Goal: Task Accomplishment & Management: Use online tool/utility

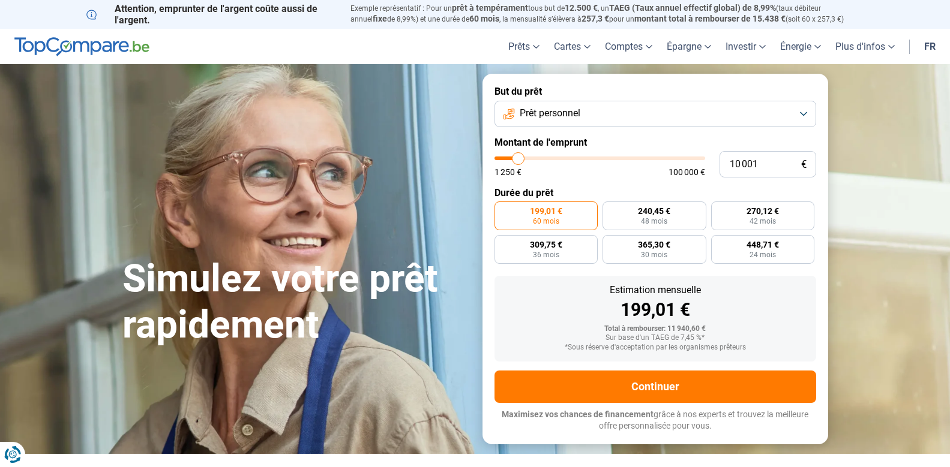
type input "26 750"
type input "26750"
type input "33 500"
type input "33500"
type input "36 250"
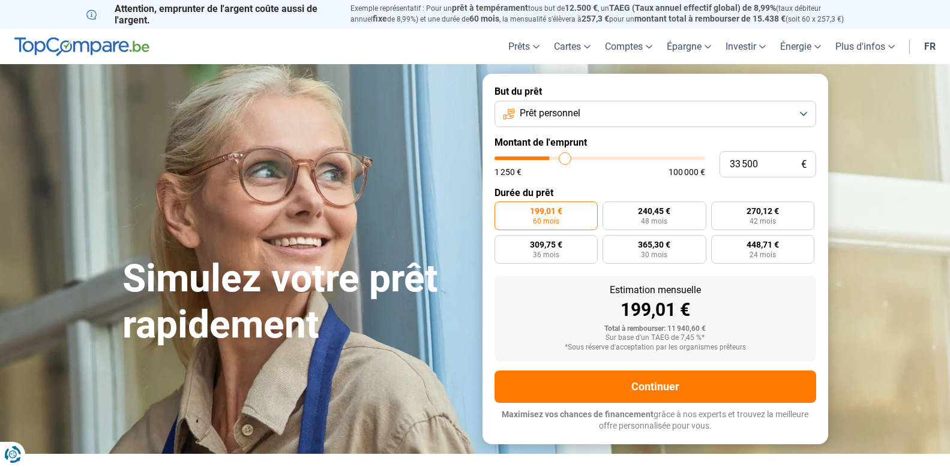
type input "36250"
type input "37 000"
type input "37000"
type input "39 750"
type input "39750"
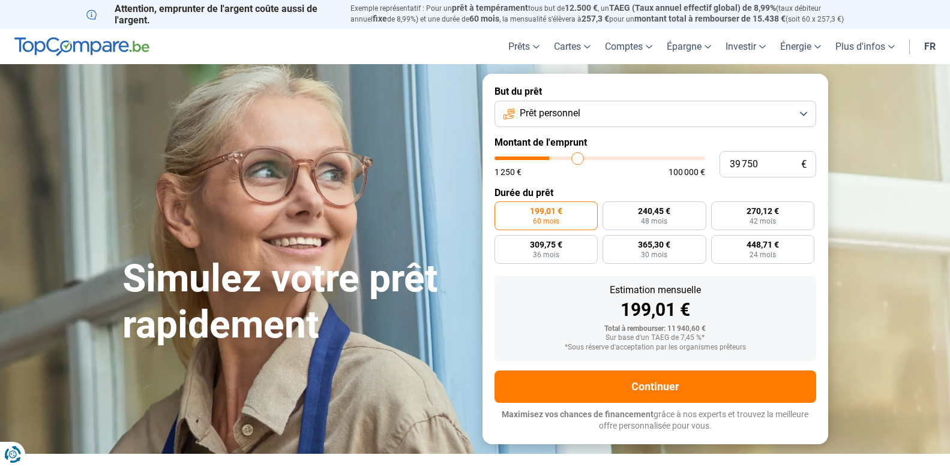
type input "45 750"
type input "45750"
type input "57 000"
type input "57000"
type input "60 250"
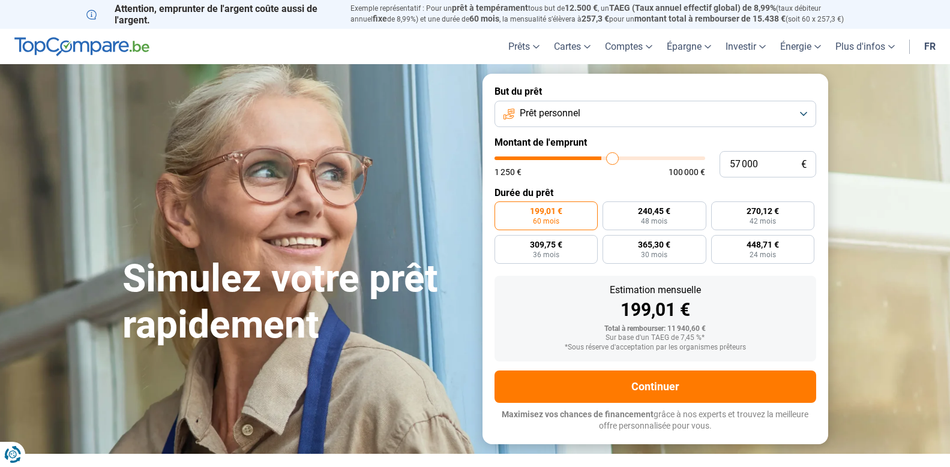
type input "60250"
type input "66 000"
type input "66000"
type input "68 250"
type input "68250"
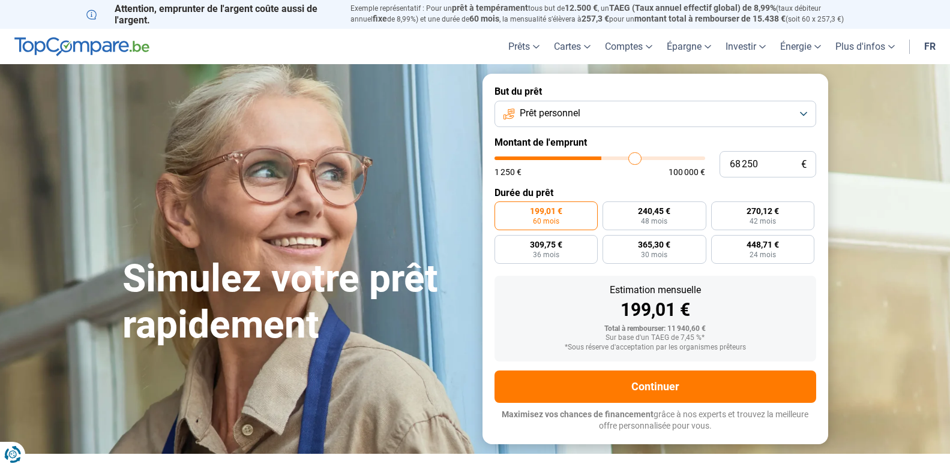
type input "72 000"
type input "72000"
type input "75 500"
type input "75500"
type input "81 000"
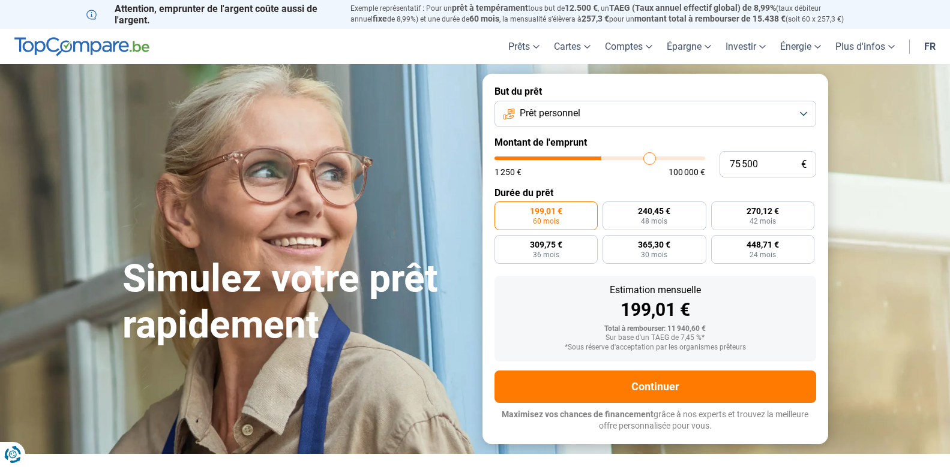
type input "81000"
type input "88 500"
type input "88500"
type input "95 000"
type input "95000"
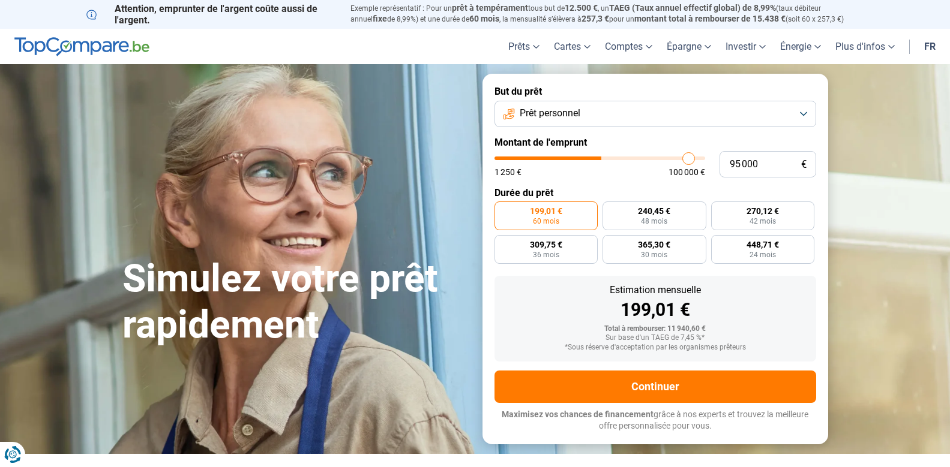
type input "99 000"
type input "99000"
type input "100 000"
drag, startPoint x: 520, startPoint y: 161, endPoint x: 706, endPoint y: 165, distance: 186.0
type input "100000"
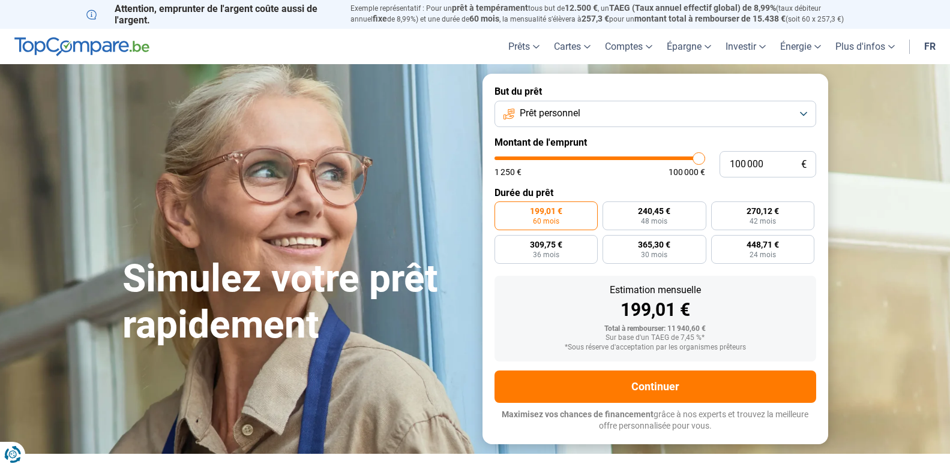
click at [705, 160] on input "range" at bounding box center [599, 159] width 211 height 4
radio input "false"
click at [706, 165] on div "100 000 € 1 250 € 100 000 €" at bounding box center [655, 164] width 322 height 26
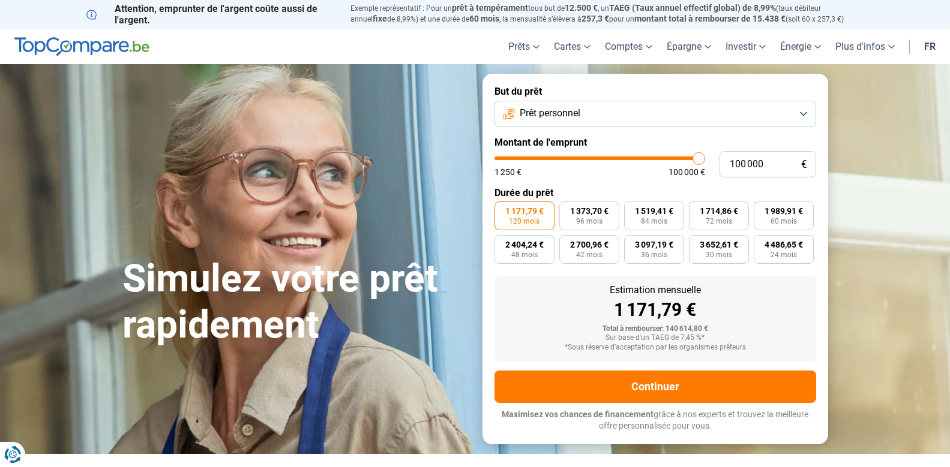
click at [886, 293] on section "Simulez votre prêt rapidement Simulez votre prêt rapidement But du prêt Prêt pe…" at bounding box center [475, 258] width 950 height 389
